Goal: Transaction & Acquisition: Purchase product/service

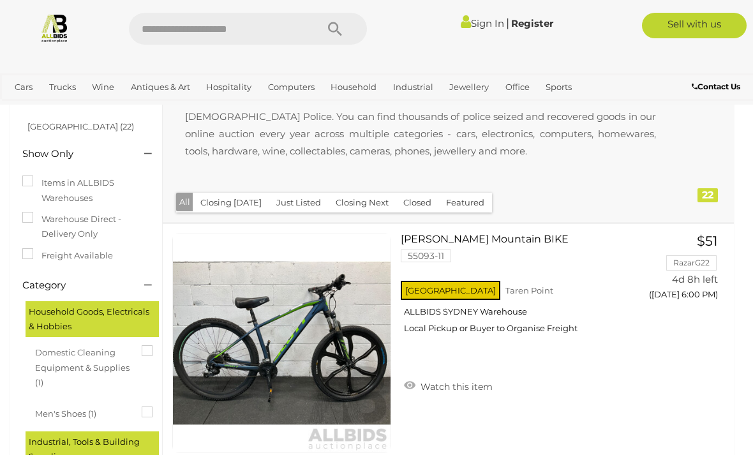
scroll to position [122, 0]
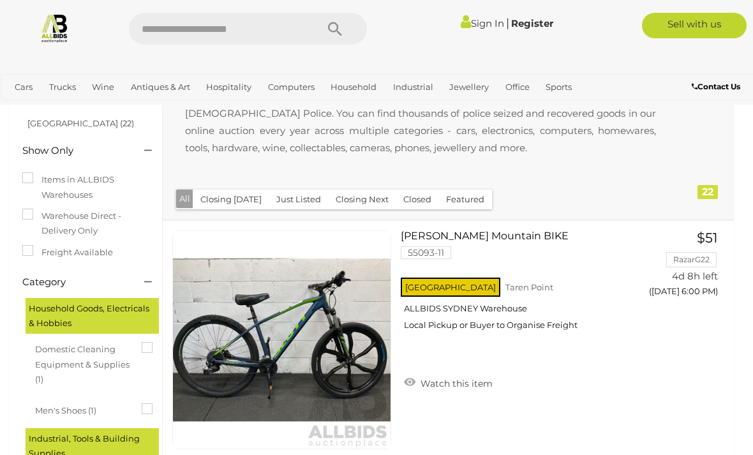
click at [28, 87] on link "Cars" at bounding box center [24, 87] width 28 height 21
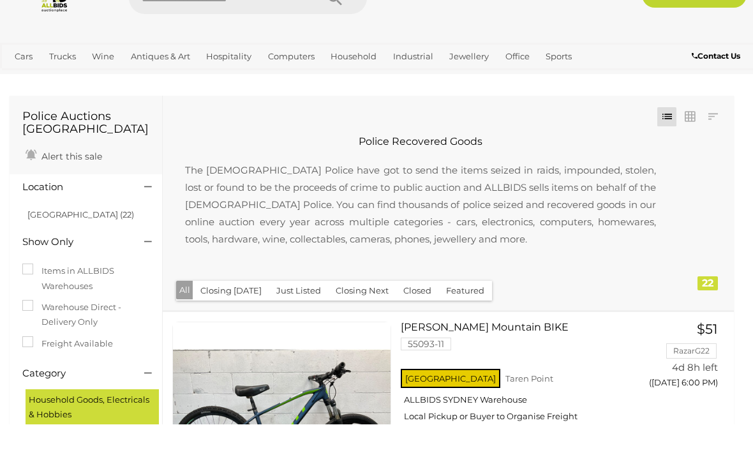
scroll to position [31, 0]
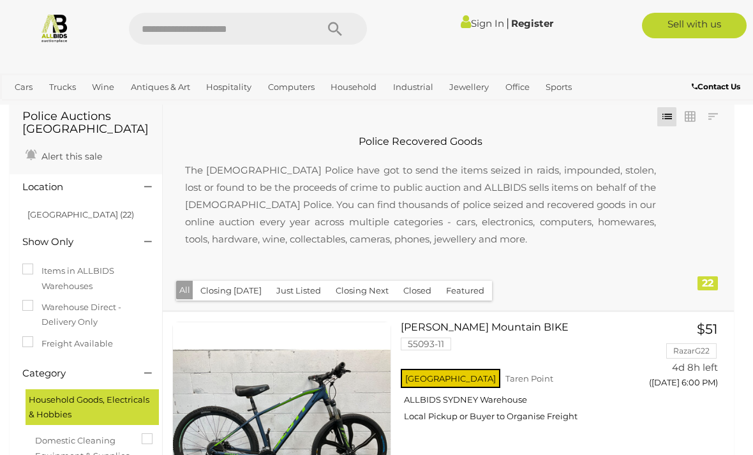
click at [29, 84] on link "Cars" at bounding box center [24, 87] width 28 height 21
click at [242, 23] on input "text" at bounding box center [216, 29] width 175 height 32
type input "*"
type input "****"
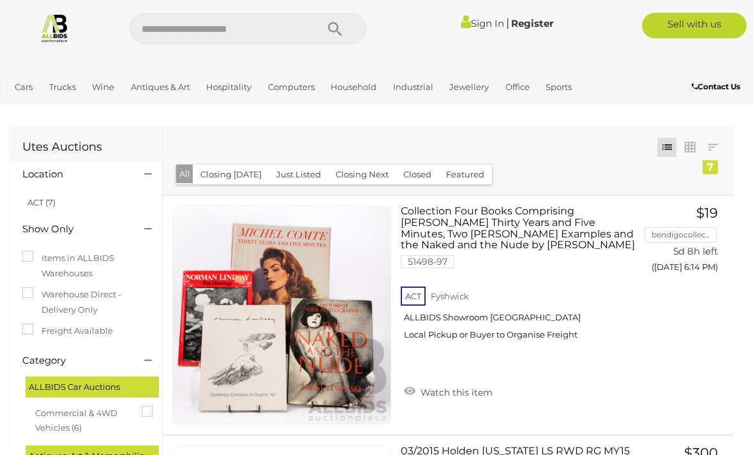
click at [0, 0] on link "View All Cars Auctions" at bounding box center [0, 0] width 0 height 0
